Goal: Find specific page/section: Find specific page/section

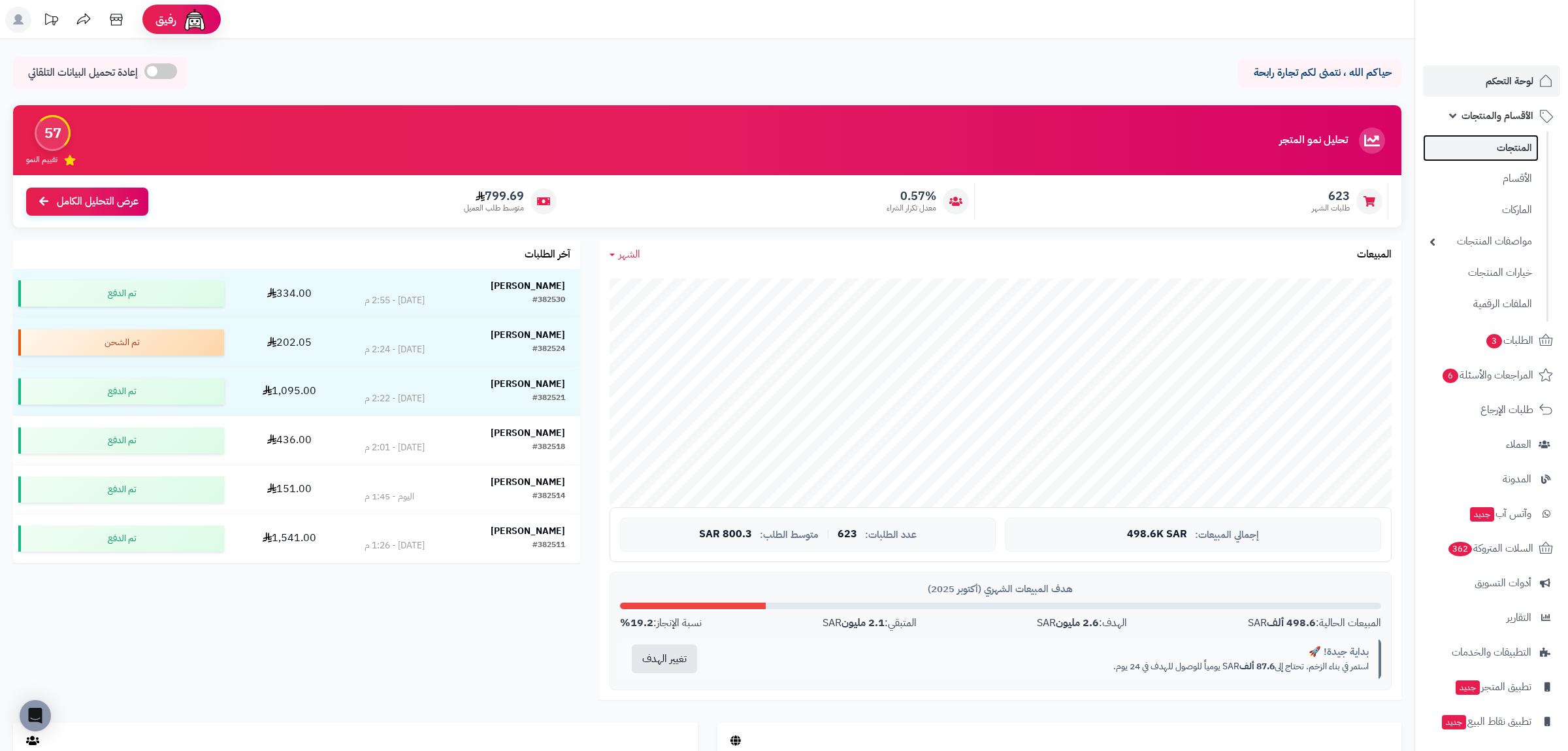
click at [1496, 146] on link "المنتجات" at bounding box center [1480, 147] width 116 height 27
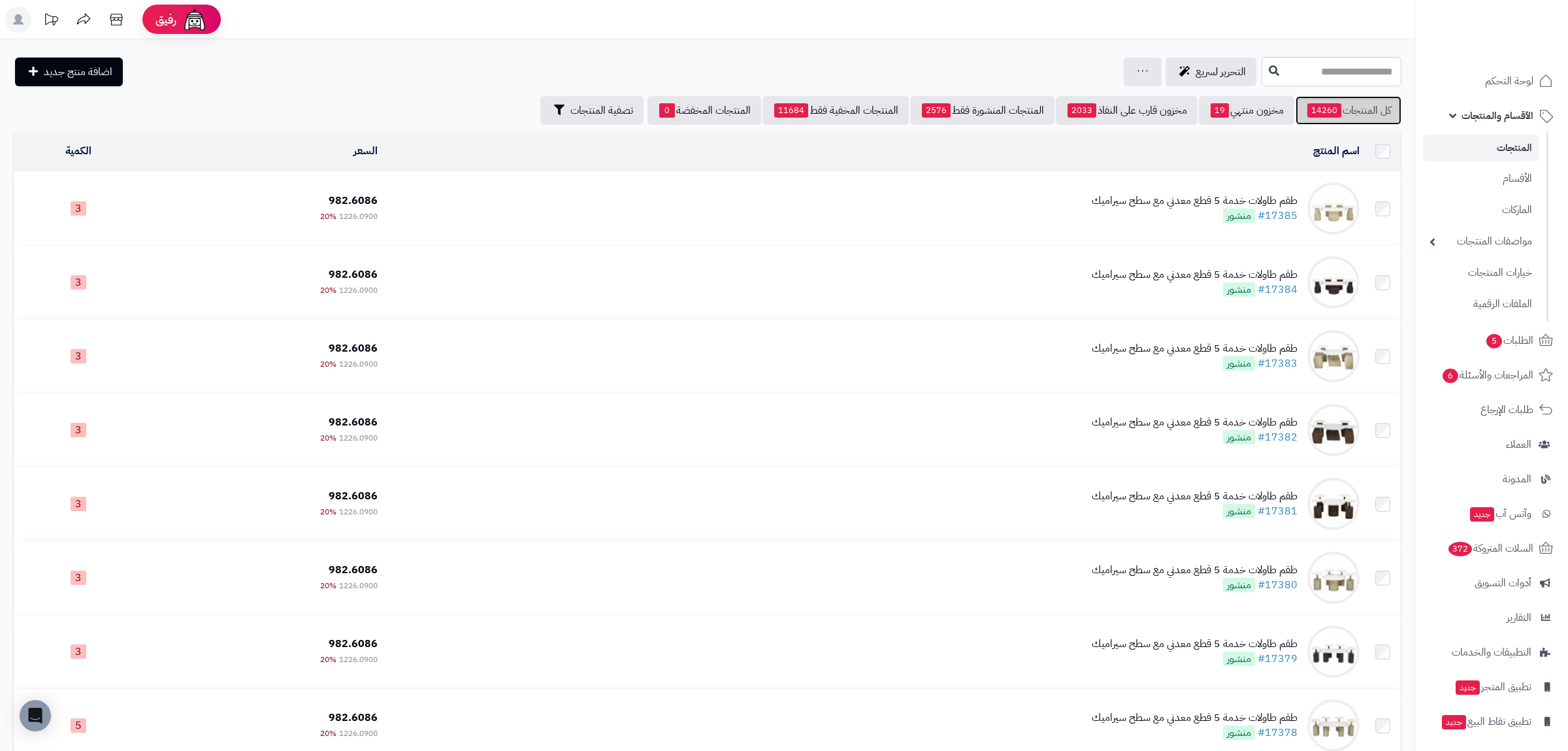
click at [1323, 112] on span "14260" at bounding box center [1323, 110] width 34 height 15
click at [1356, 113] on link "كل المنتجات 14260" at bounding box center [1348, 110] width 106 height 29
